Goal: Information Seeking & Learning: Check status

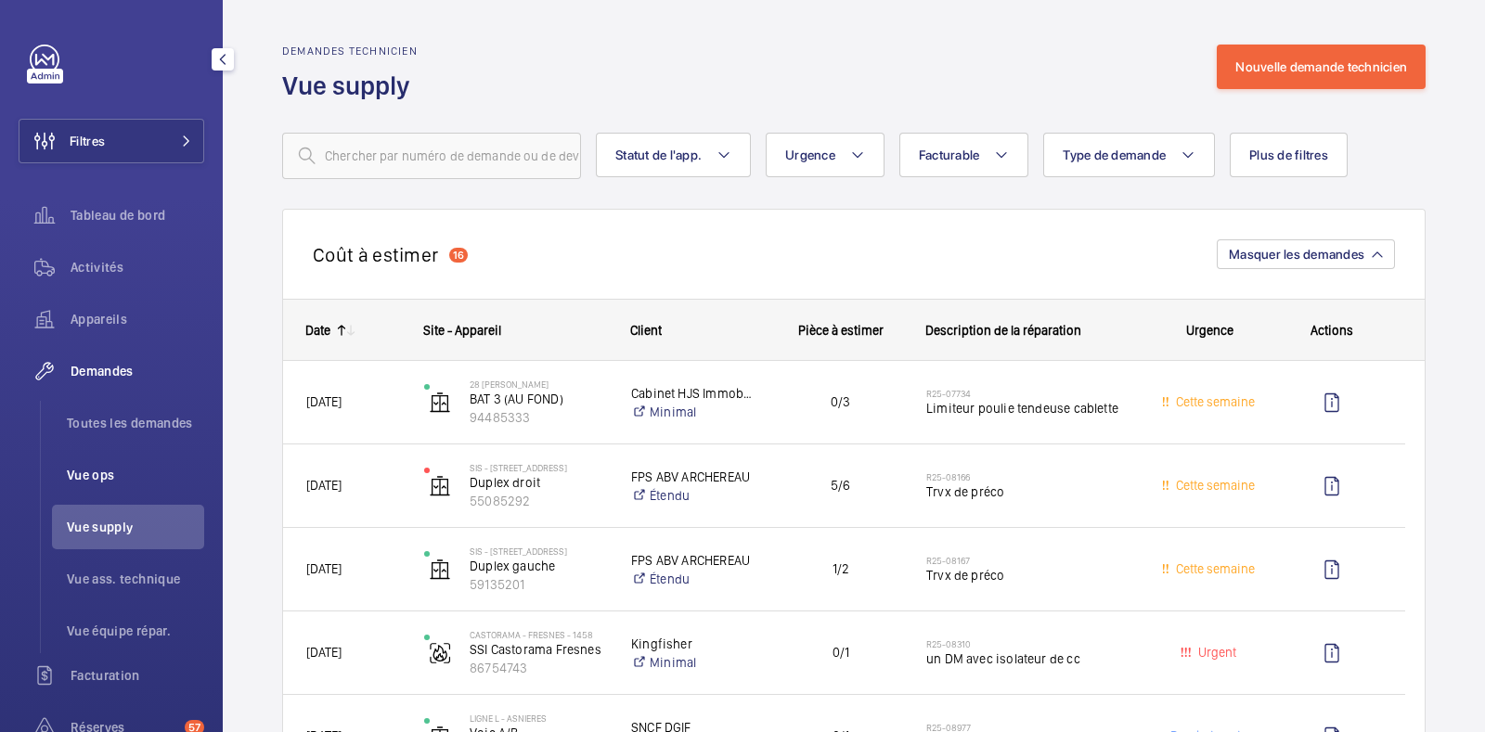
scroll to position [4233, 0]
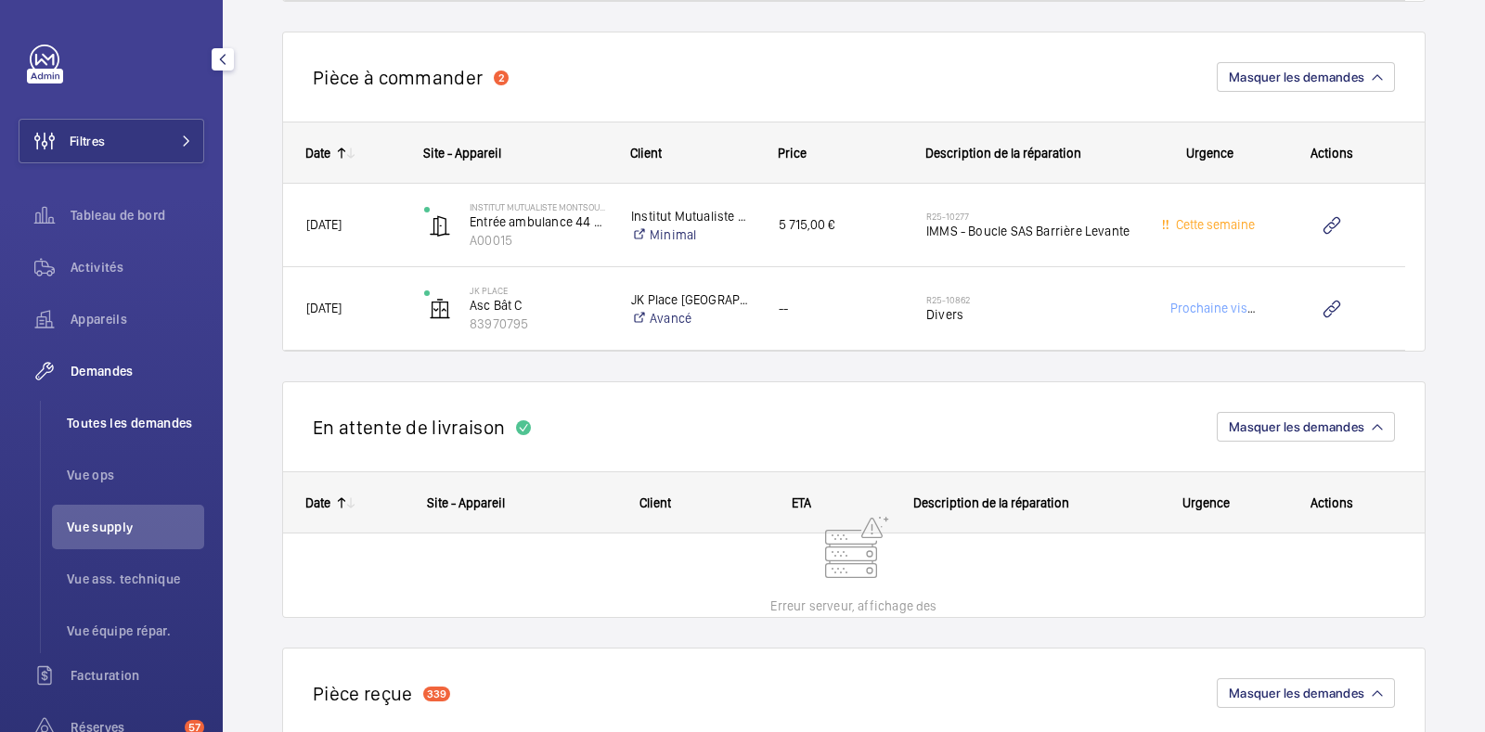
click at [132, 406] on li "Toutes les demandes" at bounding box center [128, 423] width 152 height 45
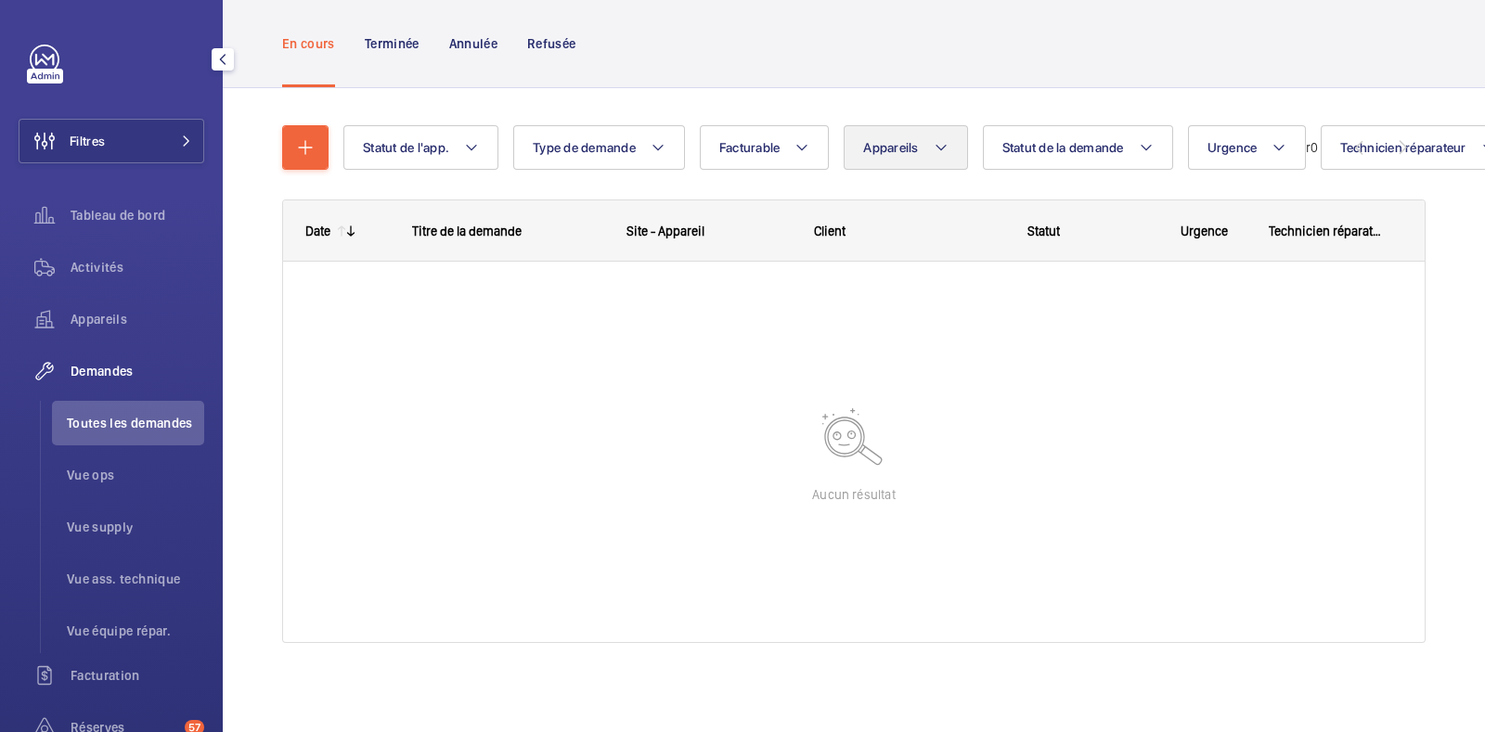
scroll to position [103, 0]
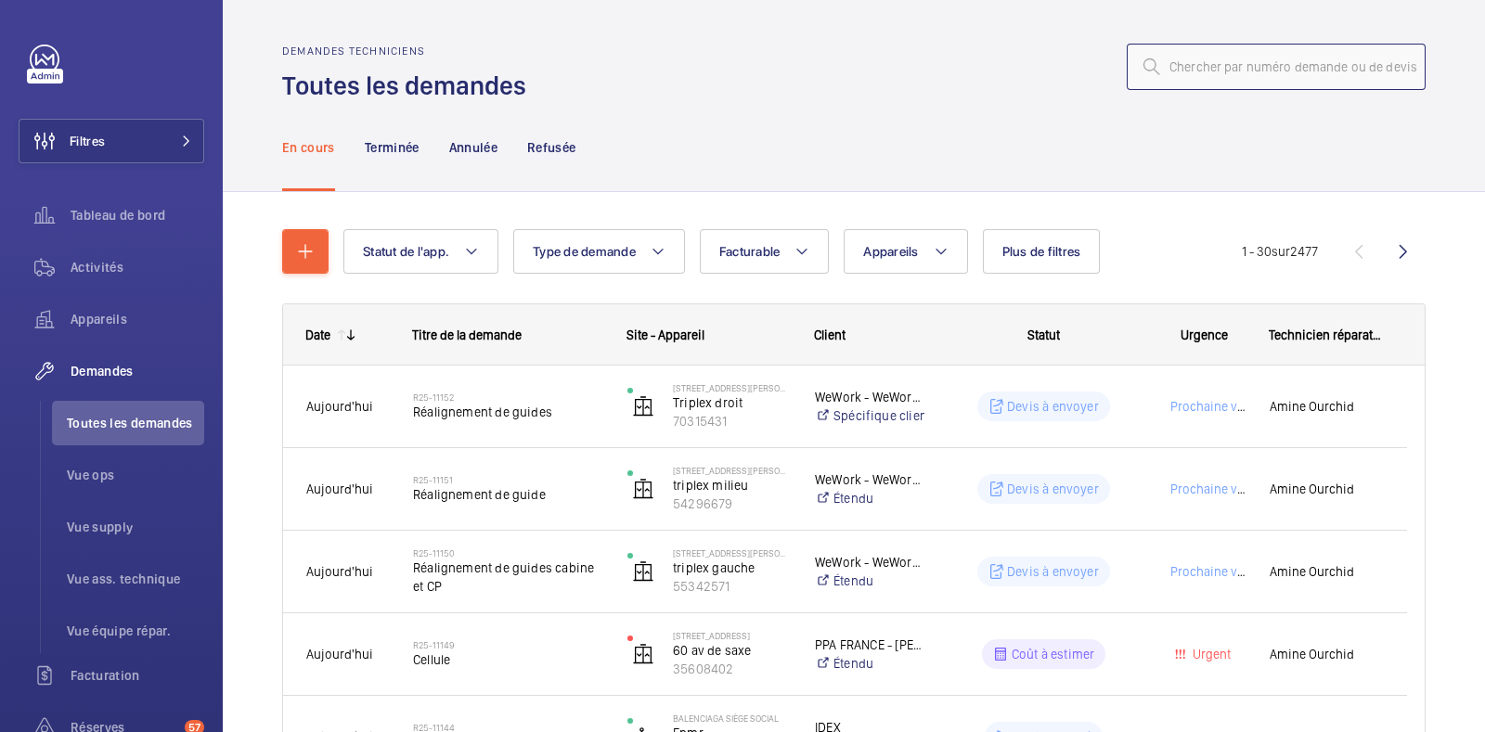
click at [1188, 64] on input "text" at bounding box center [1275, 67] width 299 height 46
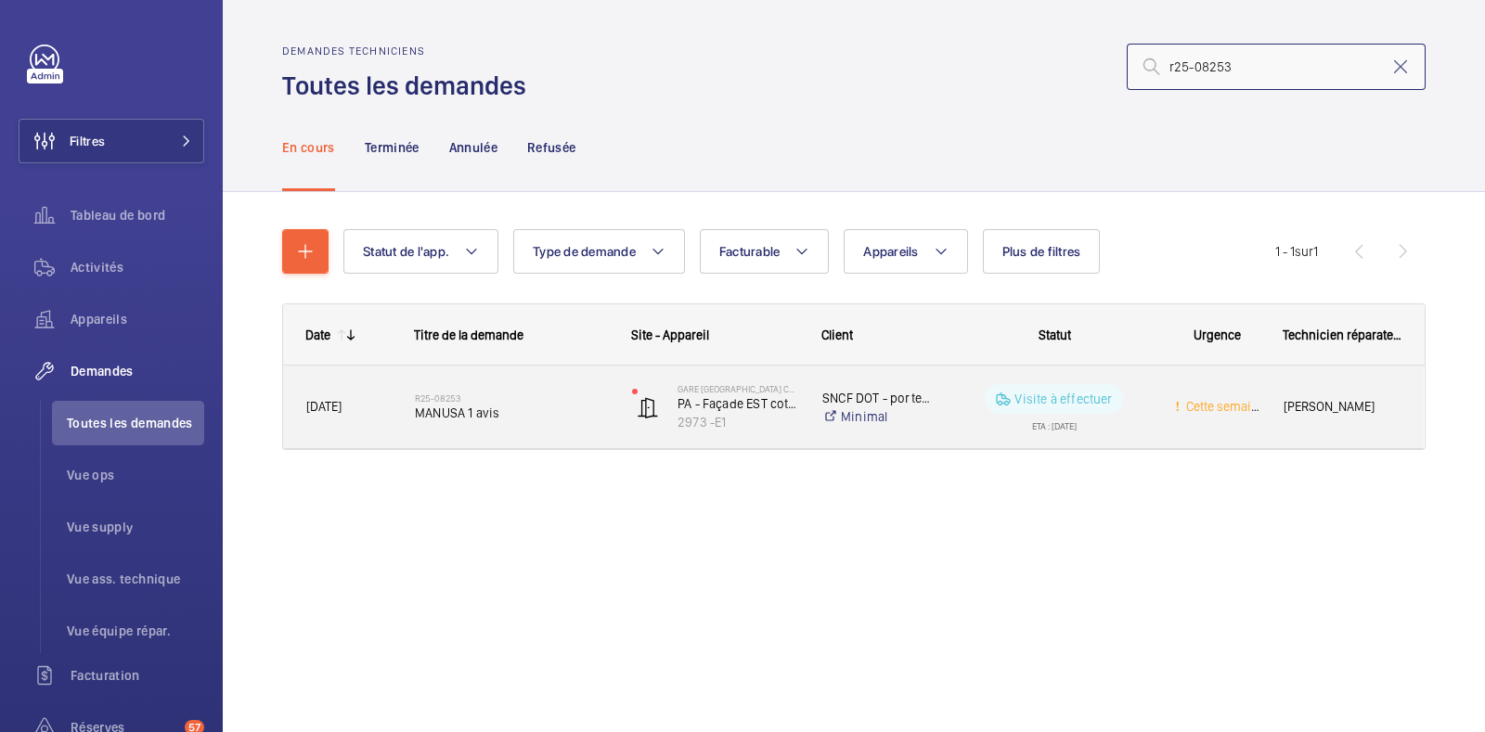
type input "r25-08253"
click at [1057, 416] on div "ETA : [DATE]" at bounding box center [1054, 422] width 45 height 17
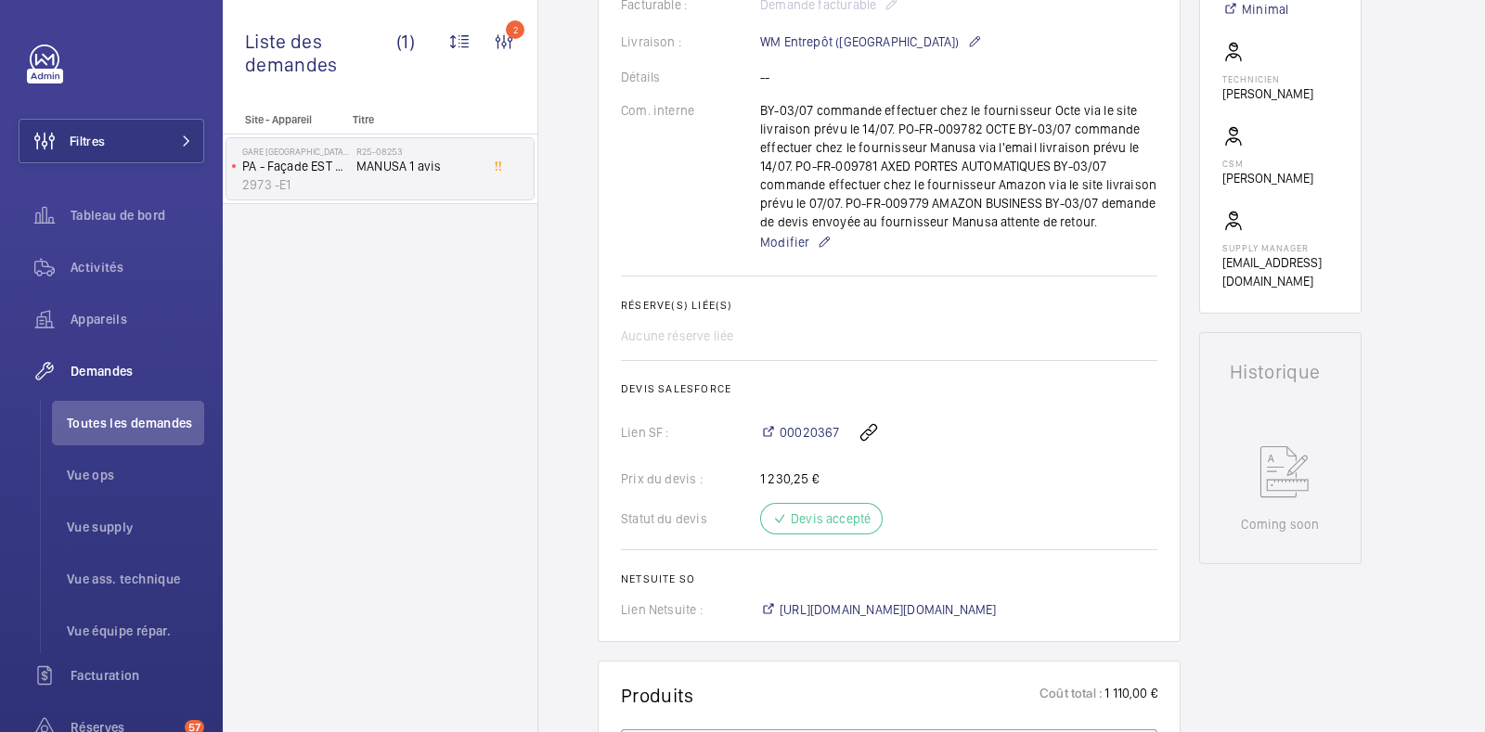
scroll to position [582, 0]
click at [807, 431] on span "00020367" at bounding box center [808, 431] width 59 height 19
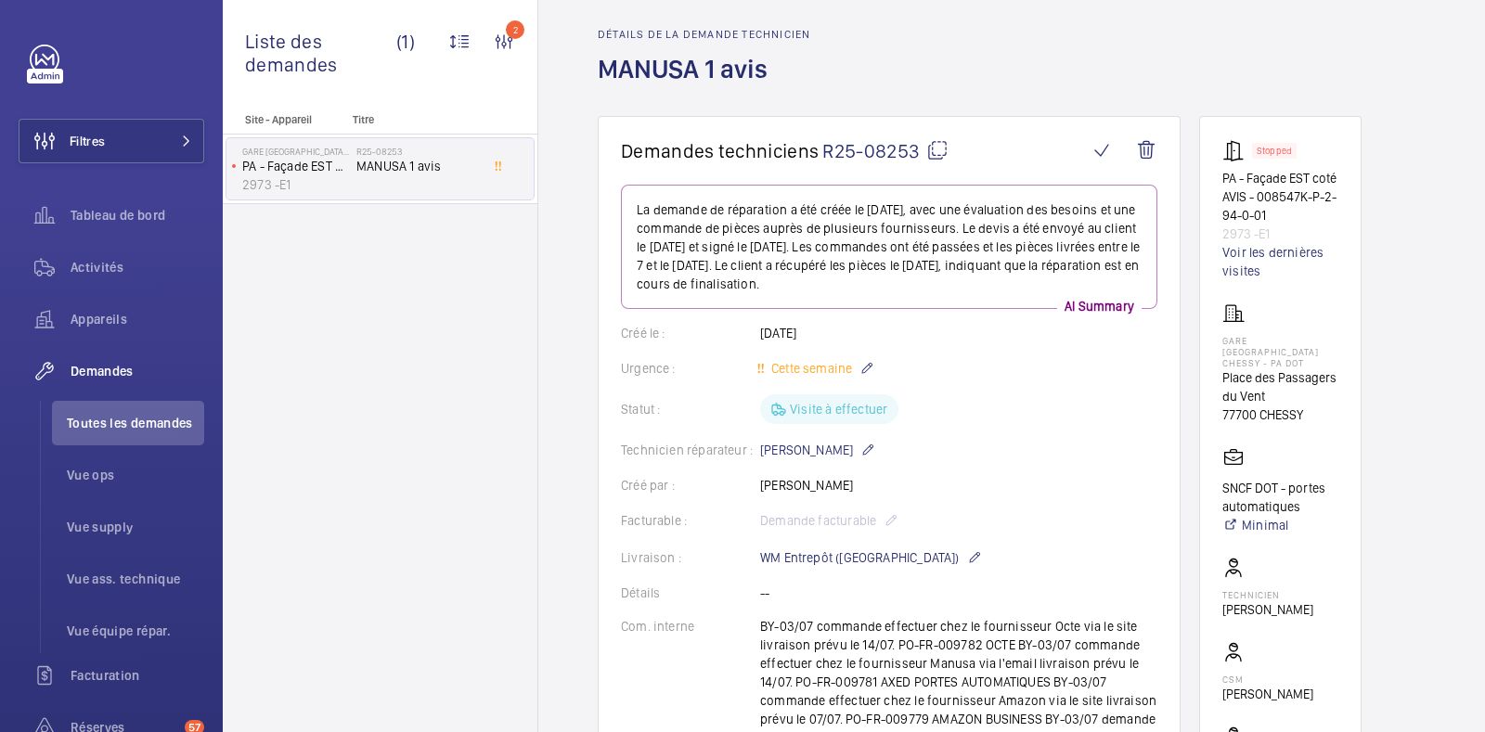
scroll to position [0, 0]
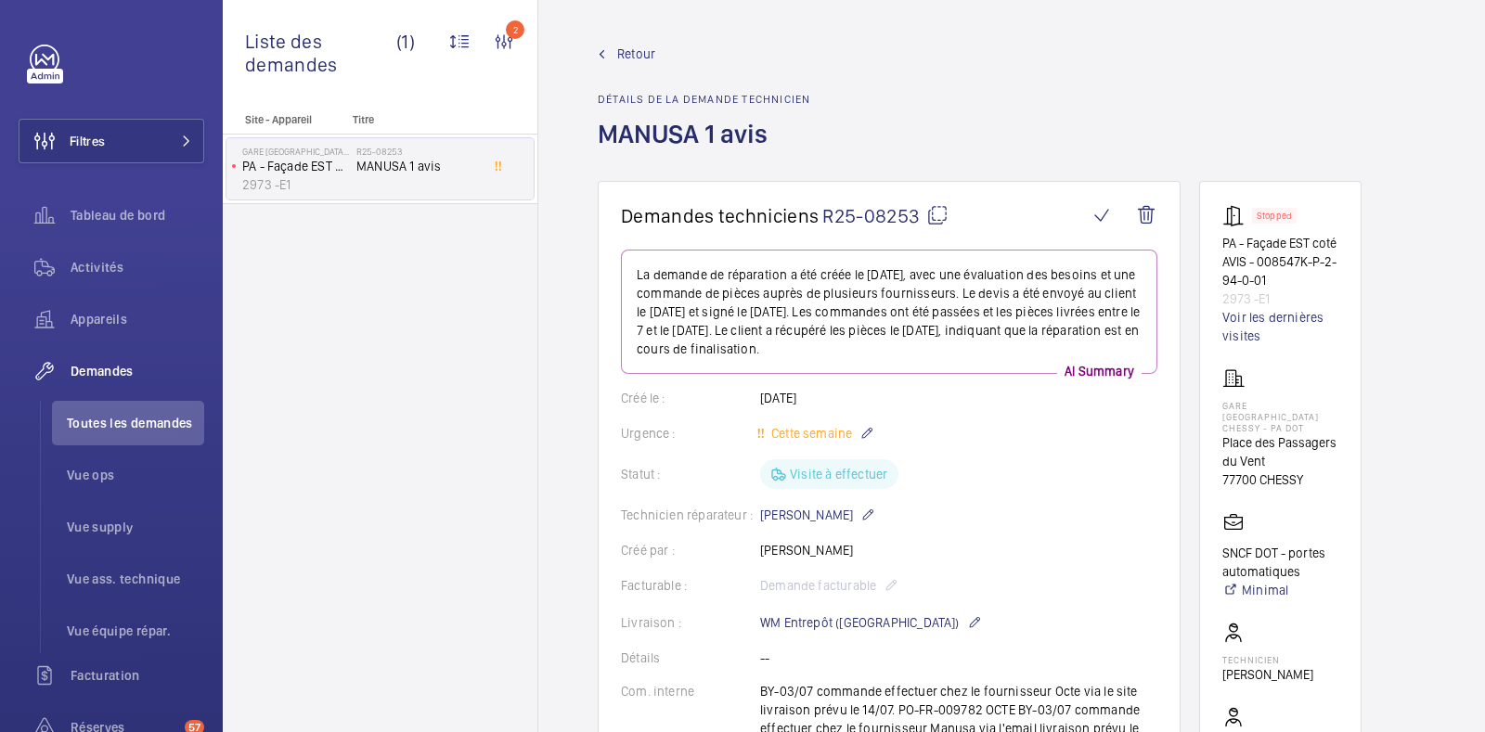
click at [638, 41] on wm-front-admin-header "Retour Détails de la demande technicien MANUSA 1 avis" at bounding box center [1011, 90] width 946 height 181
click at [631, 60] on span "Retour" at bounding box center [636, 54] width 38 height 19
